Goal: Browse casually

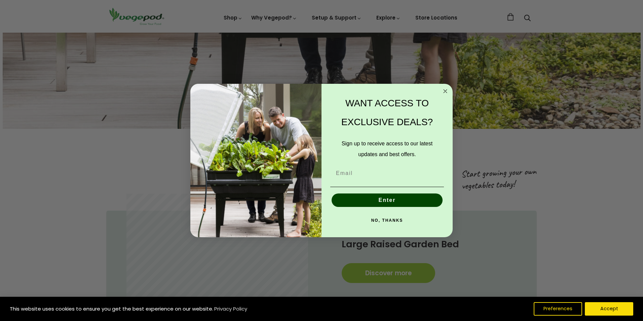
scroll to position [303, 0]
click at [445, 90] on icon "Close dialog" at bounding box center [445, 91] width 3 height 3
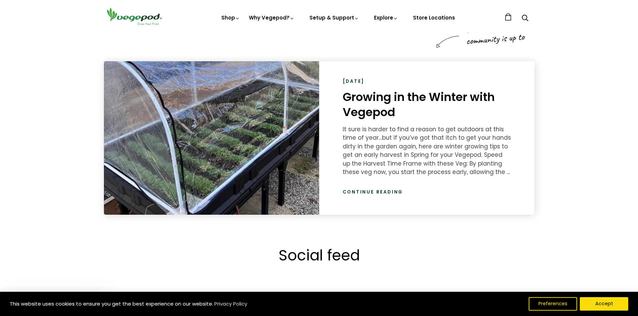
scroll to position [0, 308]
